Goal: Register for event/course

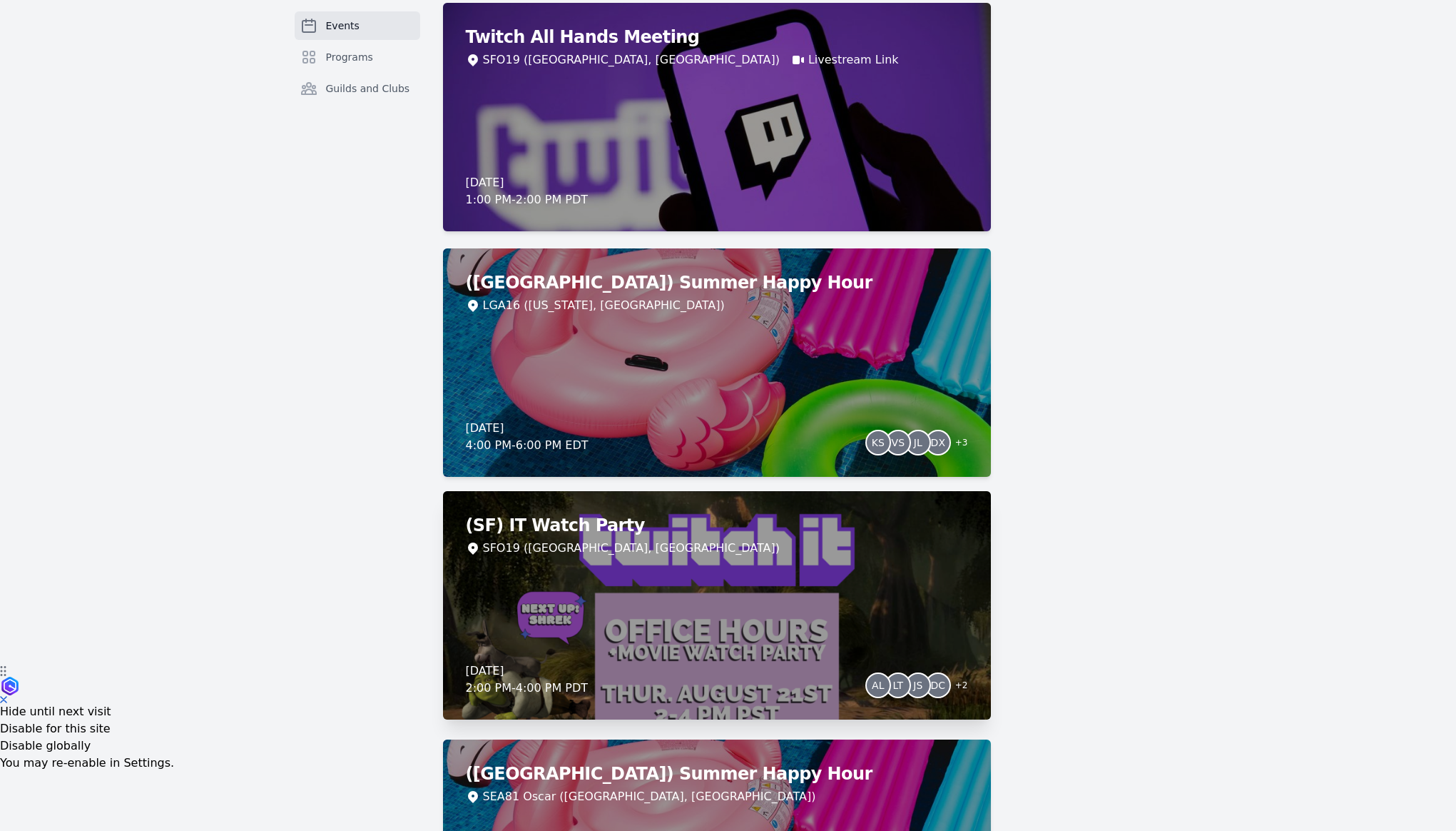
scroll to position [167, 0]
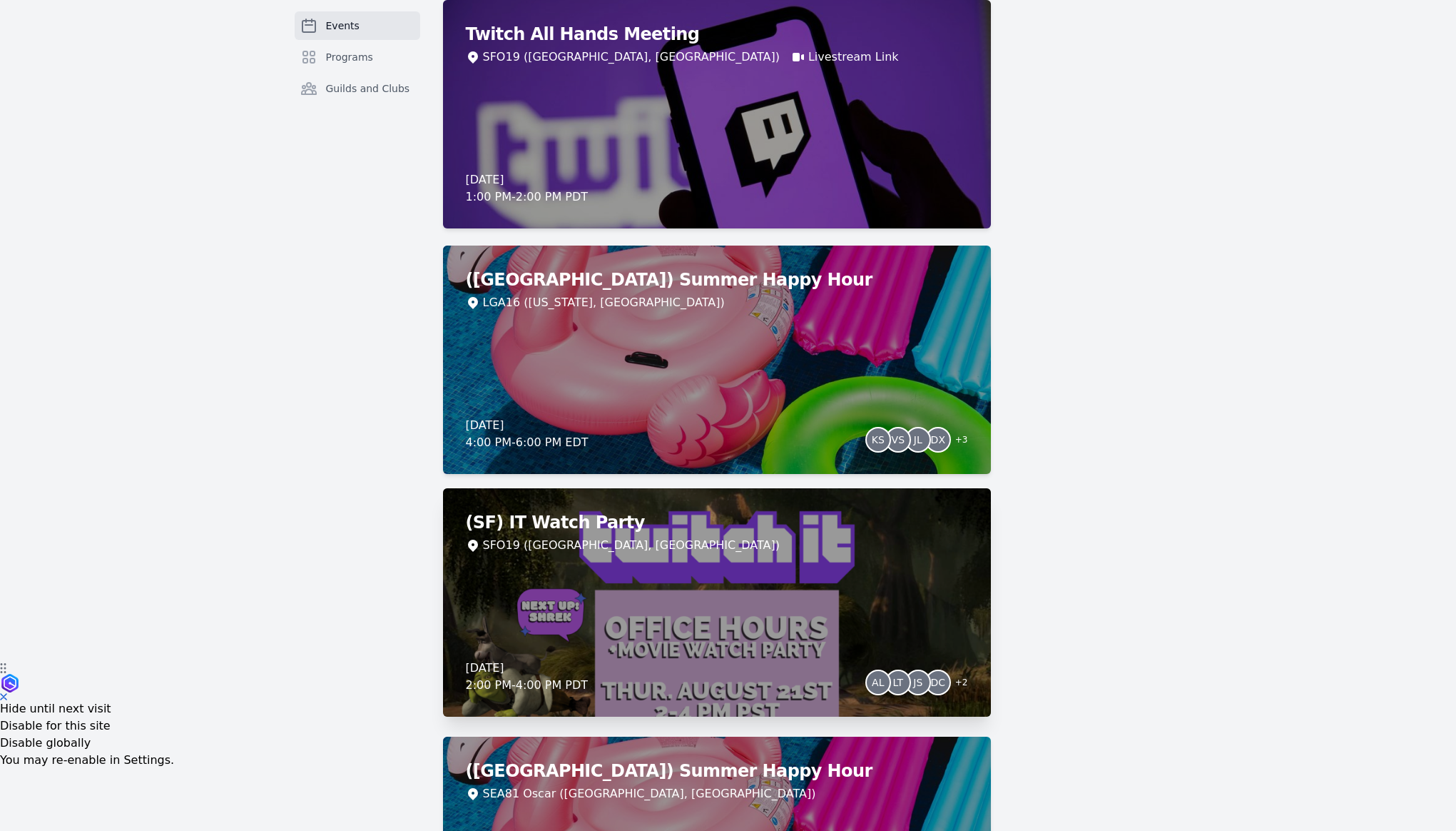
click at [787, 611] on div "(SF) IT Watch Party SFO19 ([GEOGRAPHIC_DATA], [GEOGRAPHIC_DATA]) [DATE] 2:00 PM…" at bounding box center [717, 602] width 548 height 228
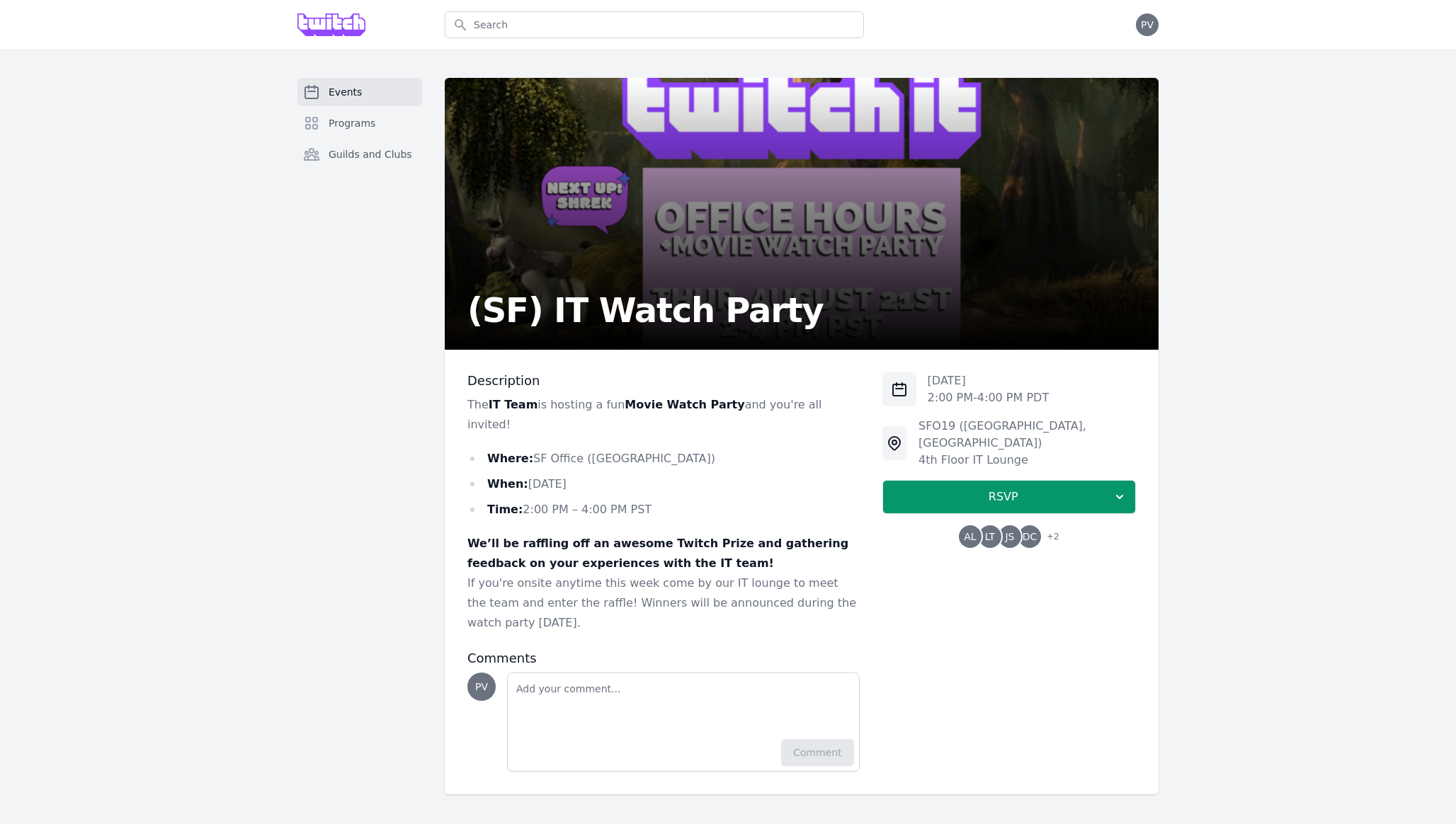
drag, startPoint x: 500, startPoint y: 410, endPoint x: 829, endPoint y: 406, distance: 329.0
click at [829, 406] on p "The IT Team is hosting a fun Movie Watch Party and you're all invited!" at bounding box center [663, 415] width 393 height 40
click at [767, 536] on strong "We’ll be raffling off an awesome Twitch Prize and gathering feedback on your ex…" at bounding box center [658, 553] width 381 height 33
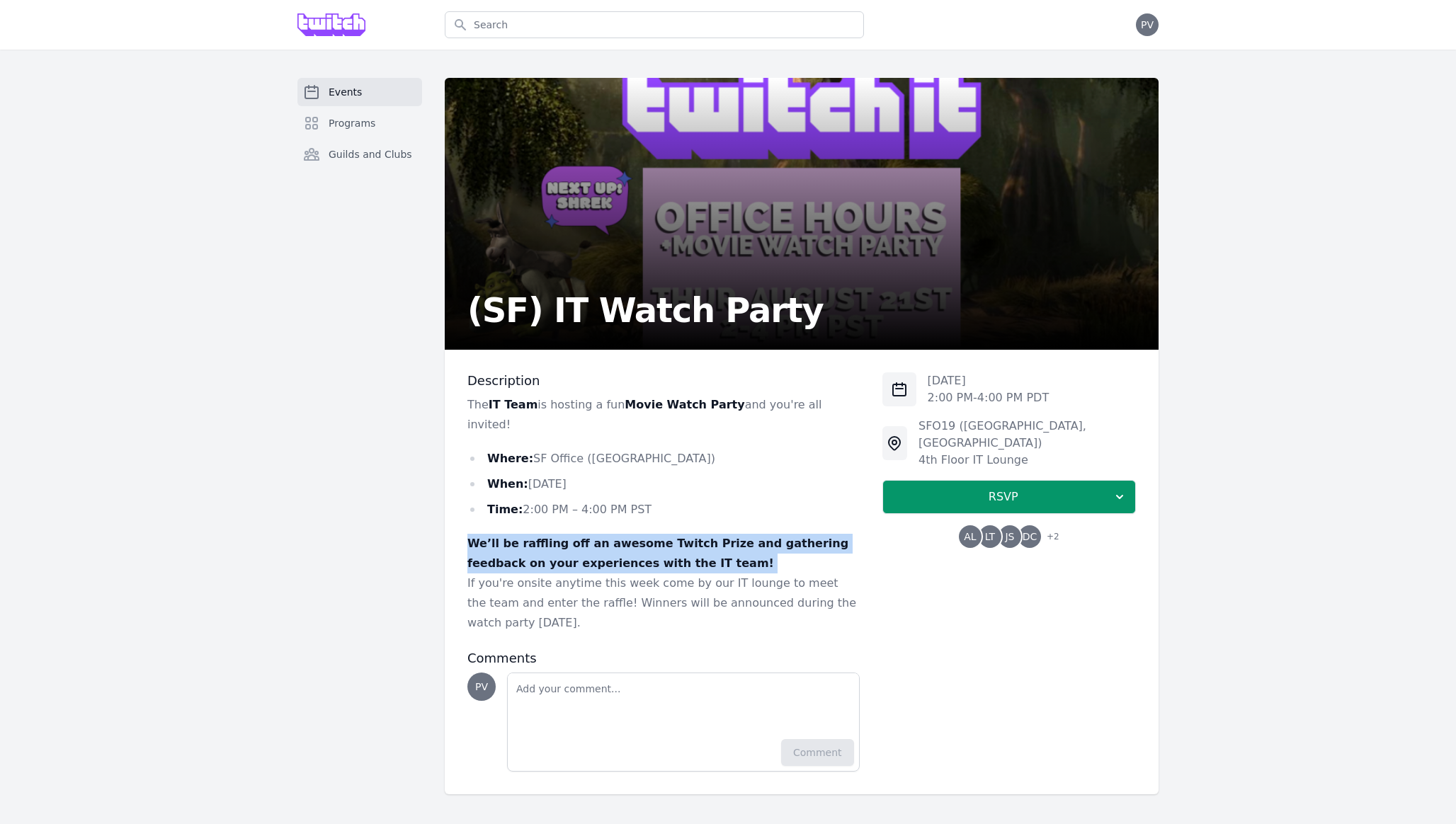
click at [767, 536] on strong "We’ll be raffling off an awesome Twitch Prize and gathering feedback on your ex…" at bounding box center [658, 553] width 381 height 33
click at [942, 488] on span "RSVP" at bounding box center [1003, 496] width 218 height 17
click at [1010, 526] on link "I'm going" at bounding box center [1008, 535] width 253 height 26
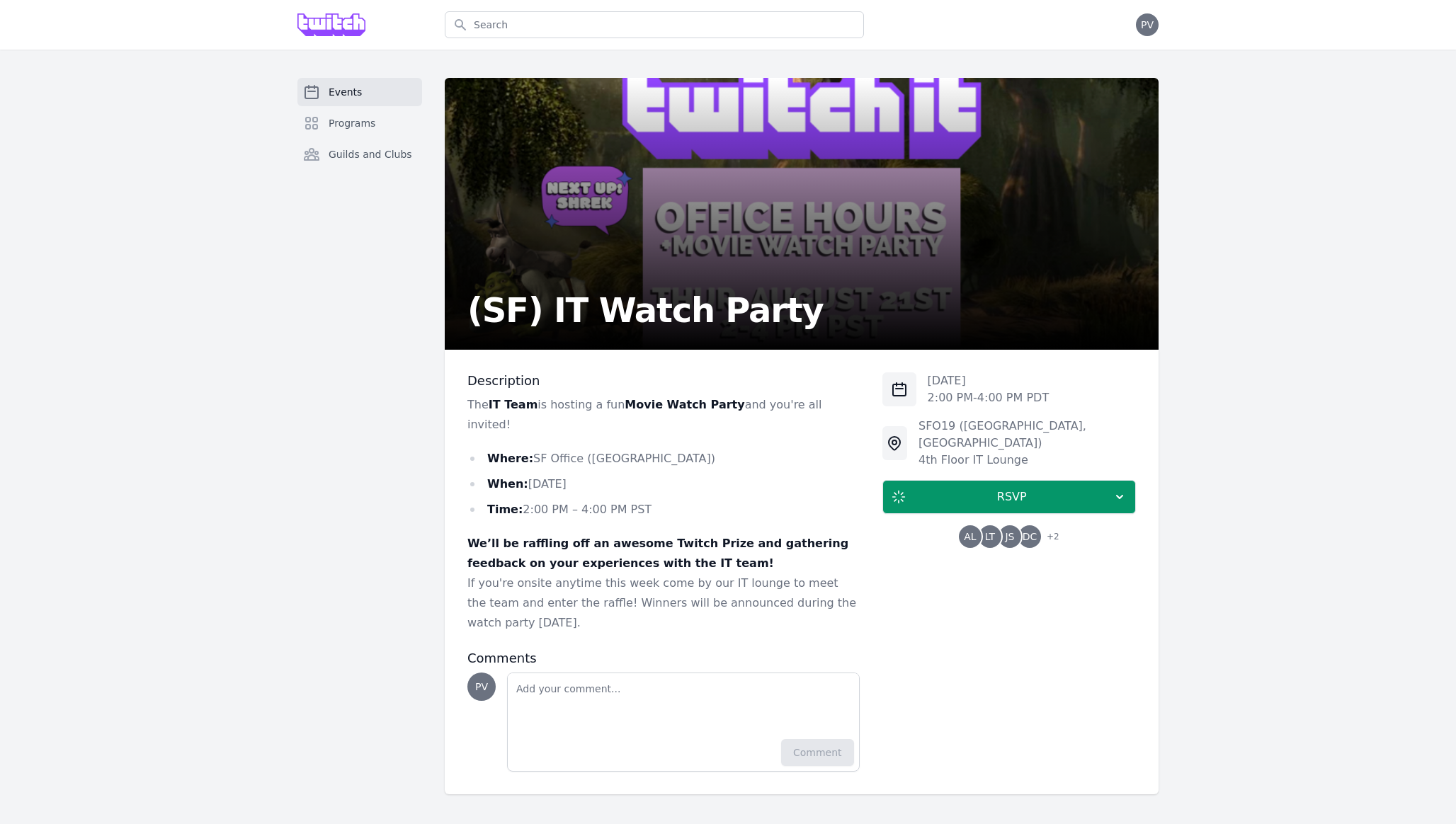
click at [1035, 532] on span "DC" at bounding box center [1029, 536] width 15 height 10
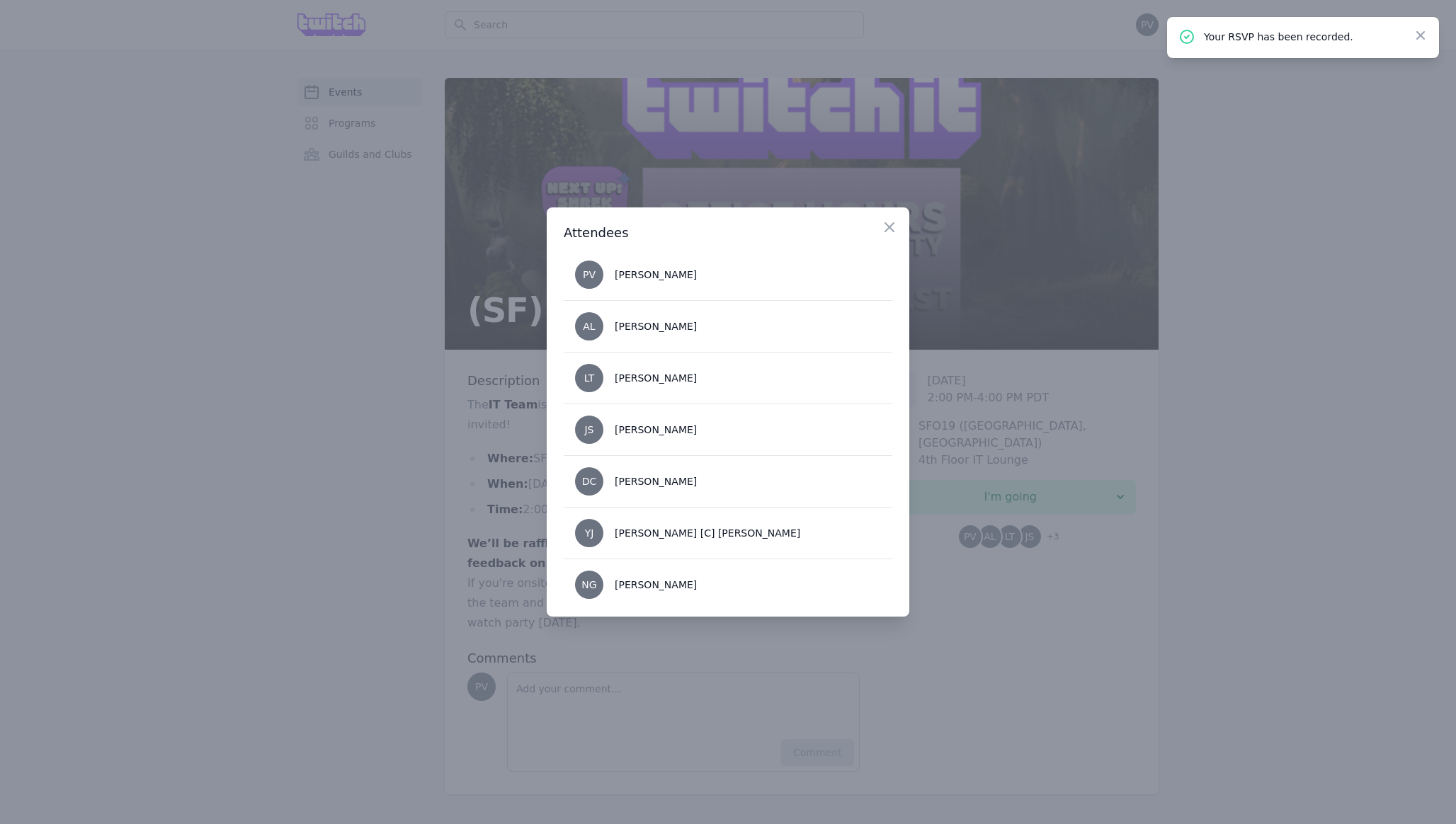
scroll to position [14, 0]
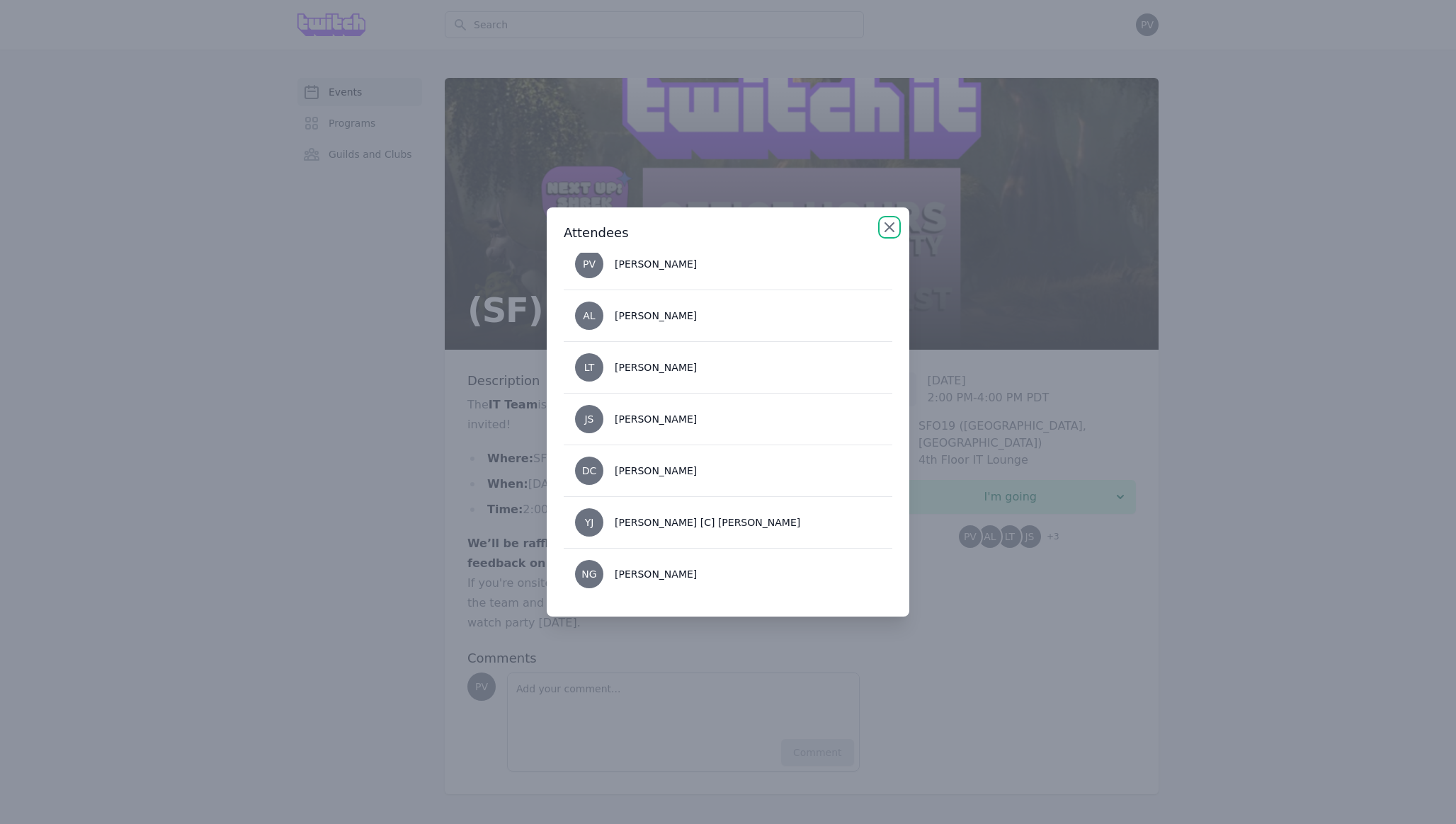
click at [889, 229] on icon "button" at bounding box center [889, 226] width 17 height 17
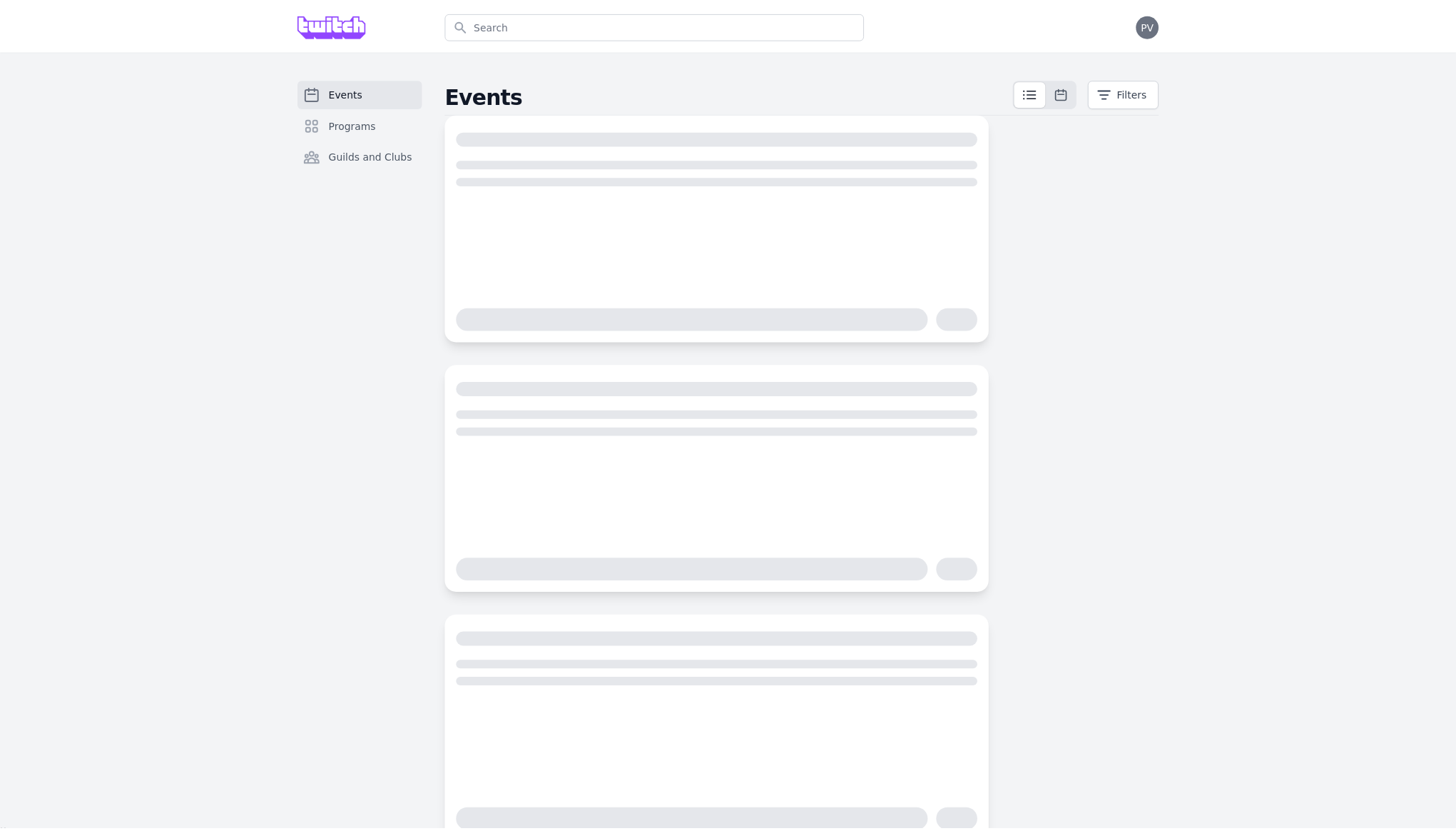
scroll to position [42, 0]
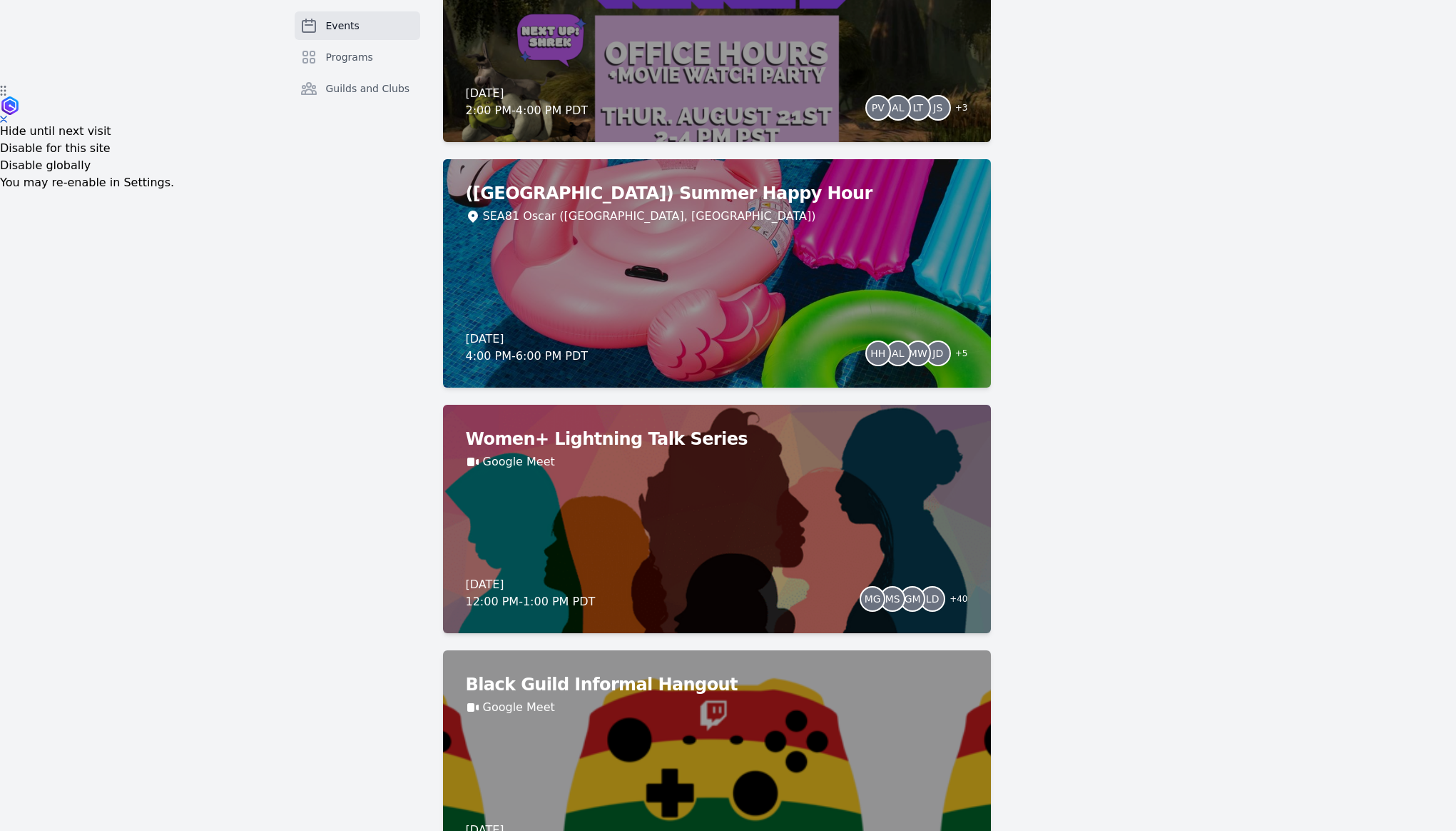
scroll to position [742, 0]
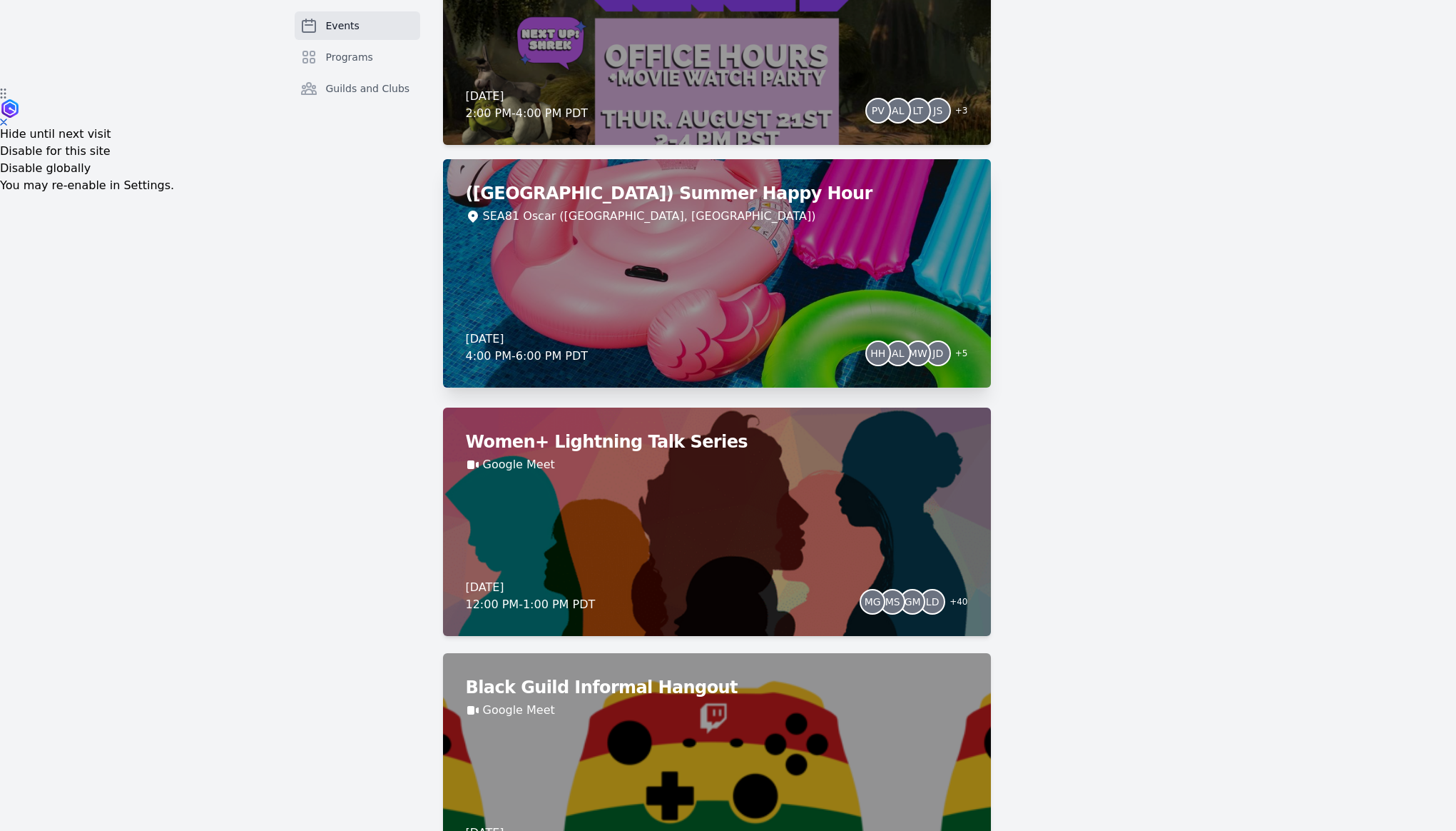
click at [799, 271] on div "([GEOGRAPHIC_DATA]) Summer Happy Hour SEA81 Oscar ([GEOGRAPHIC_DATA], [GEOGRAPH…" at bounding box center [717, 273] width 548 height 228
